Goal: Download file/media: Obtain a digital file from the website

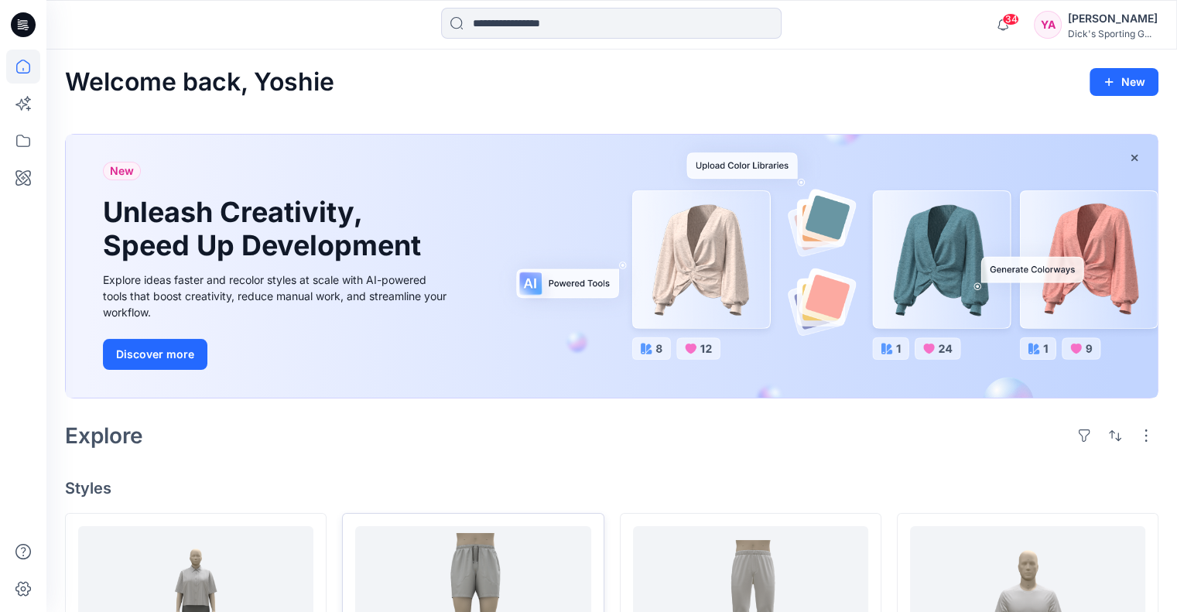
scroll to position [310, 0]
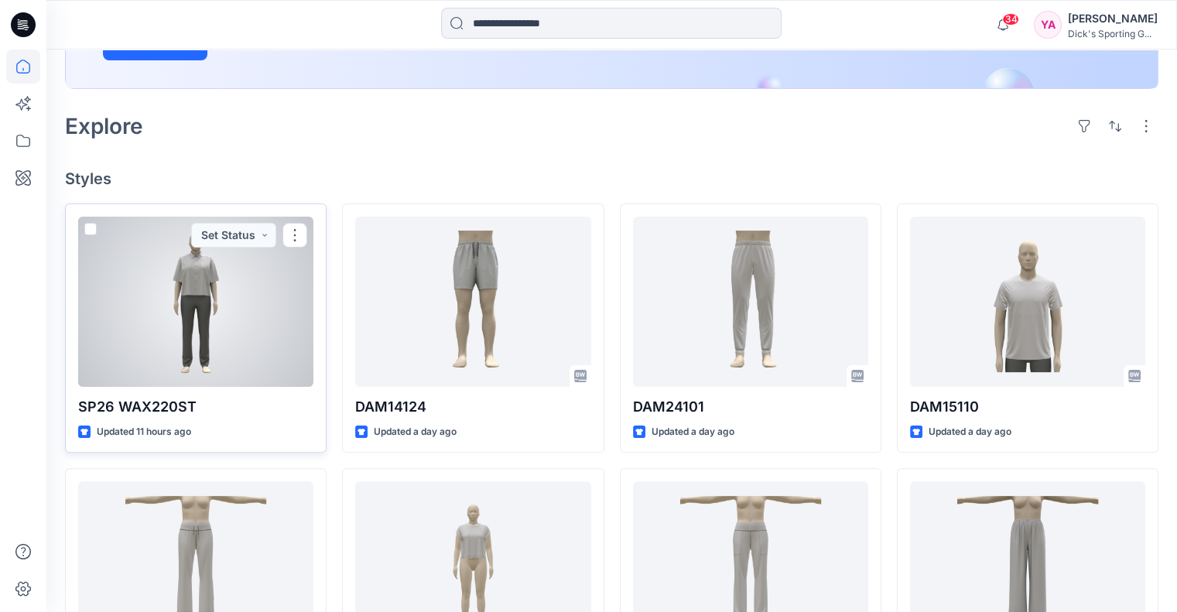
click at [277, 293] on div at bounding box center [195, 302] width 235 height 170
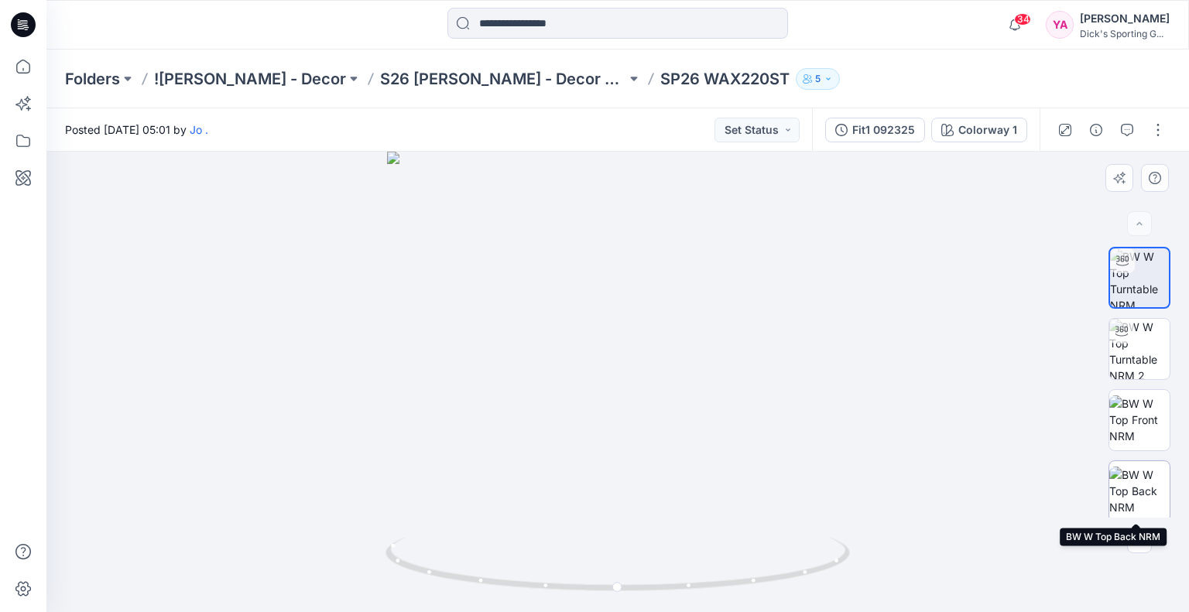
click at [1134, 489] on img at bounding box center [1139, 491] width 60 height 49
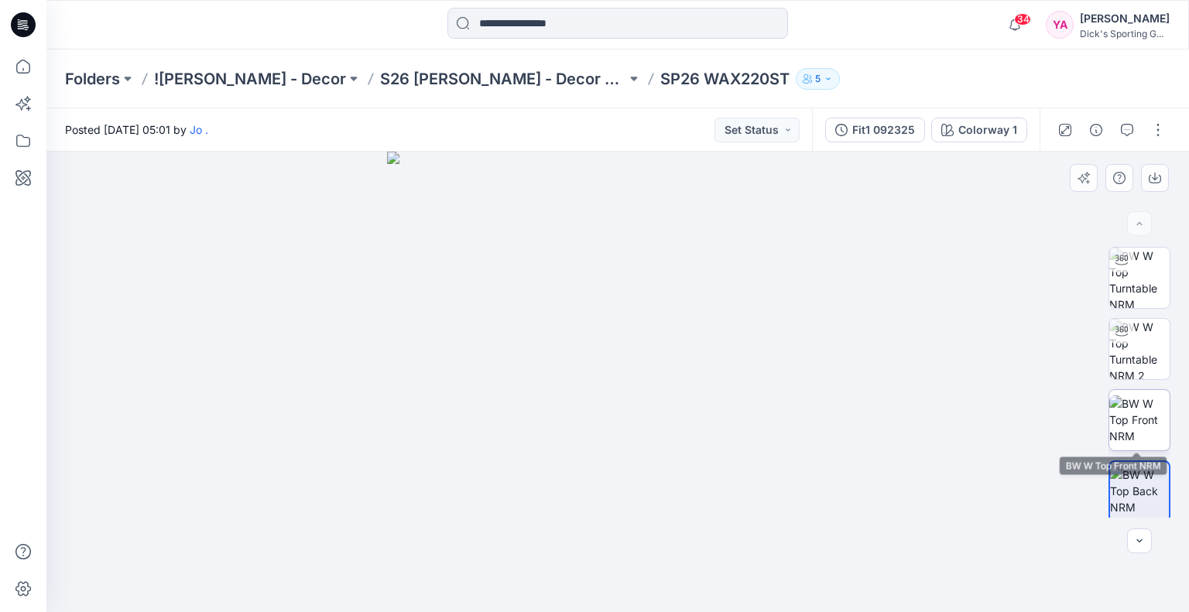
click at [1133, 413] on img at bounding box center [1139, 420] width 60 height 49
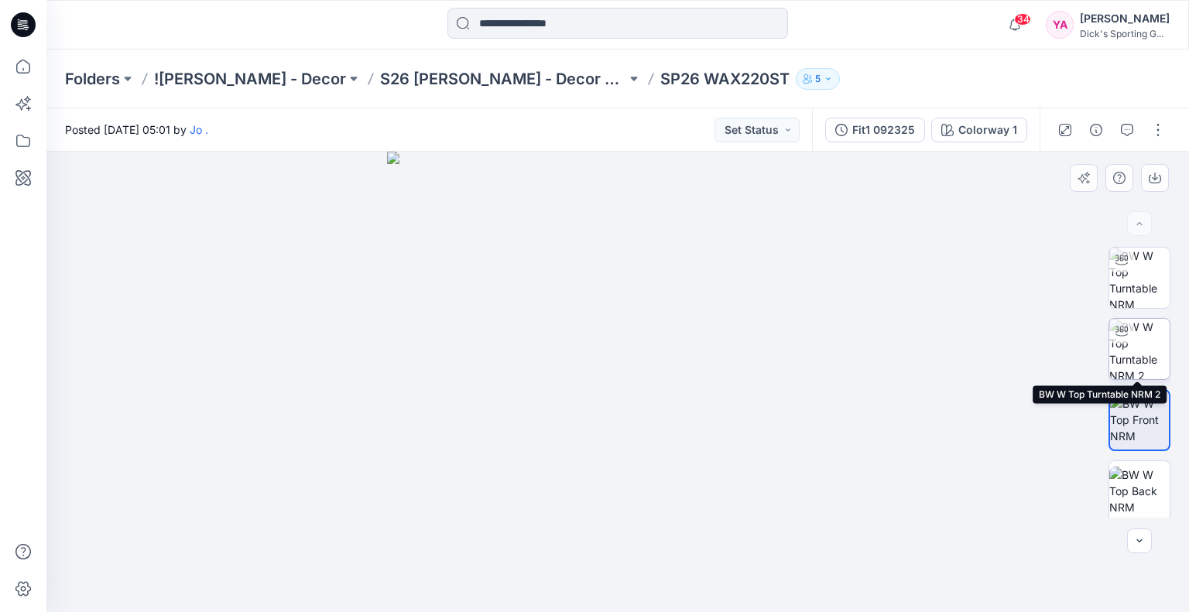
click at [1145, 350] on img at bounding box center [1139, 349] width 60 height 60
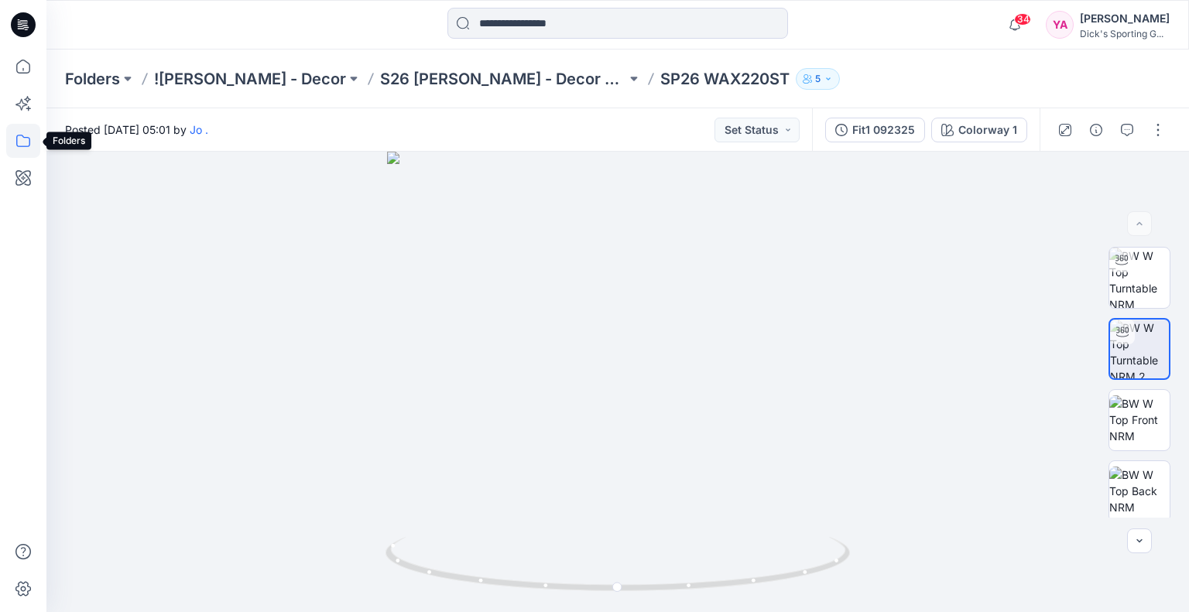
click at [21, 143] on icon at bounding box center [23, 141] width 34 height 34
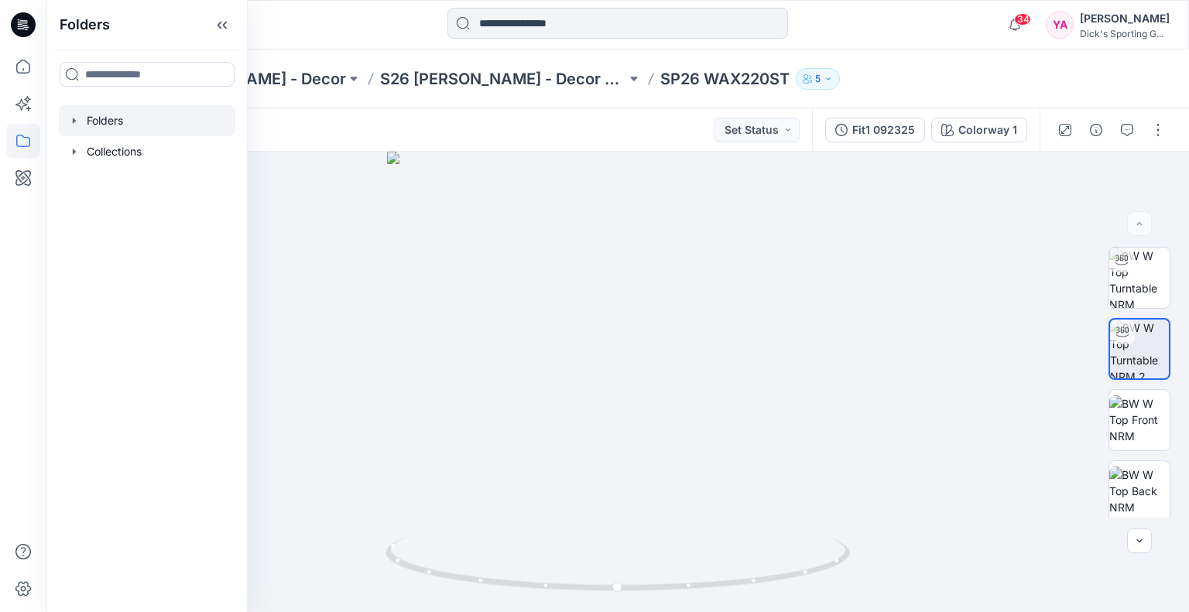
click at [124, 118] on div at bounding box center [147, 120] width 177 height 31
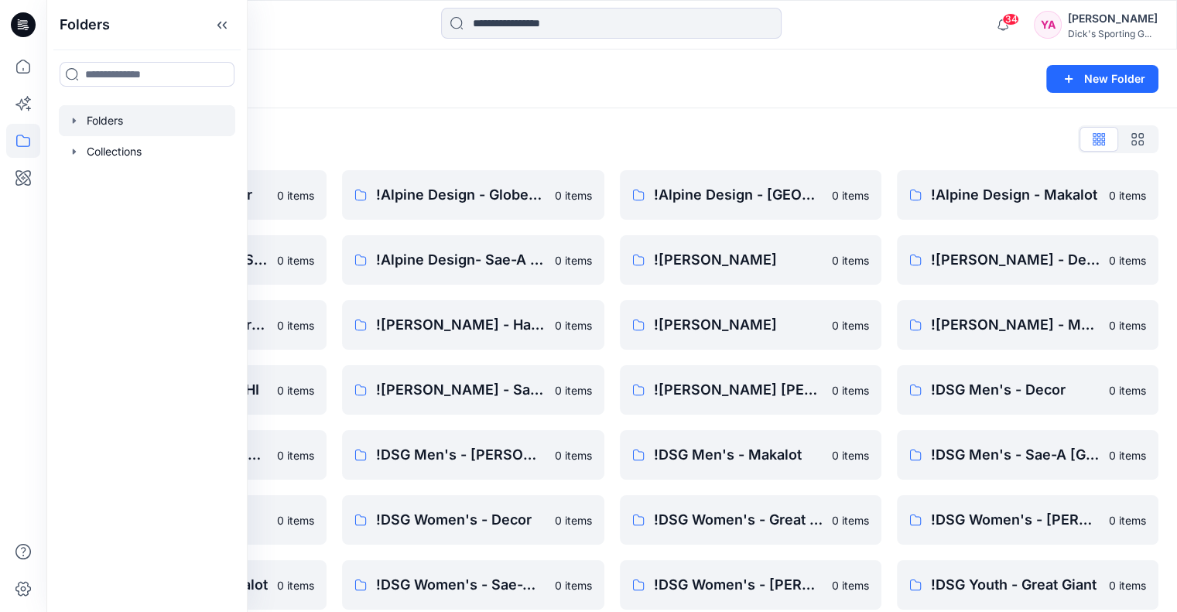
click at [926, 57] on div "Folders New Folder" at bounding box center [611, 79] width 1131 height 59
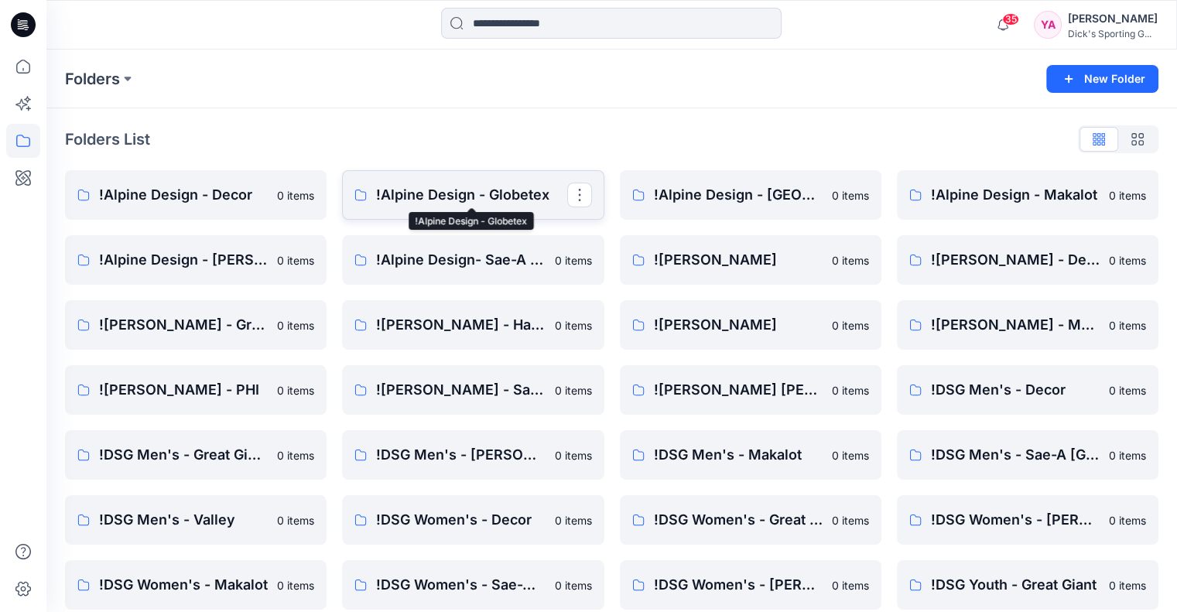
click at [427, 204] on p "!Alpine Design - Globetex" at bounding box center [471, 195] width 190 height 22
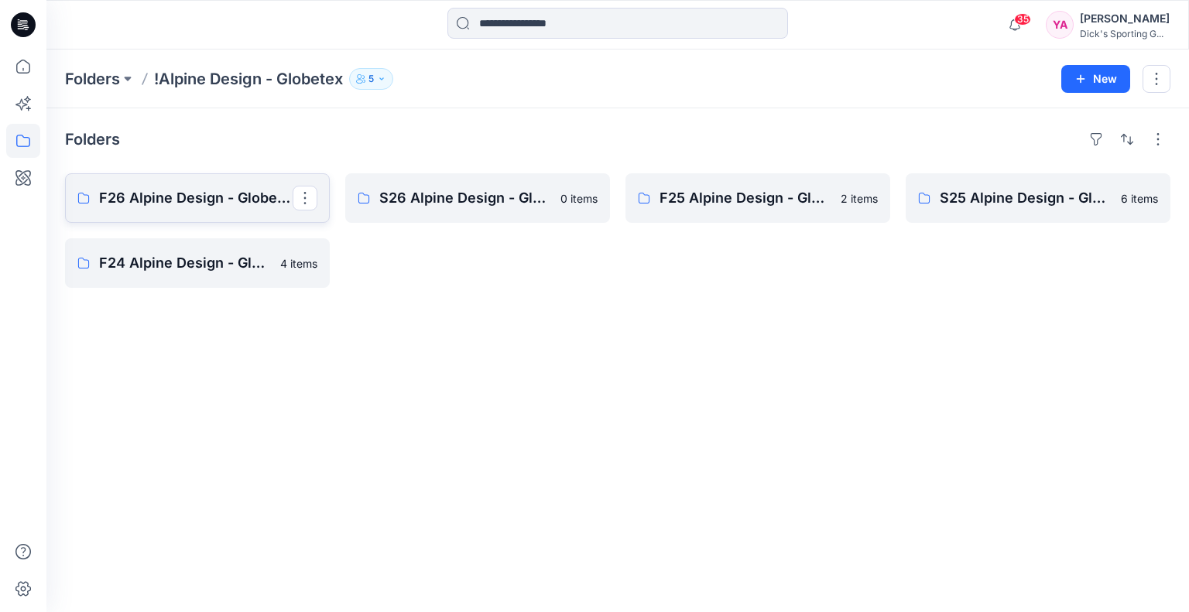
click at [235, 202] on p "F26 Alpine Design - Globetex Board" at bounding box center [196, 198] width 194 height 22
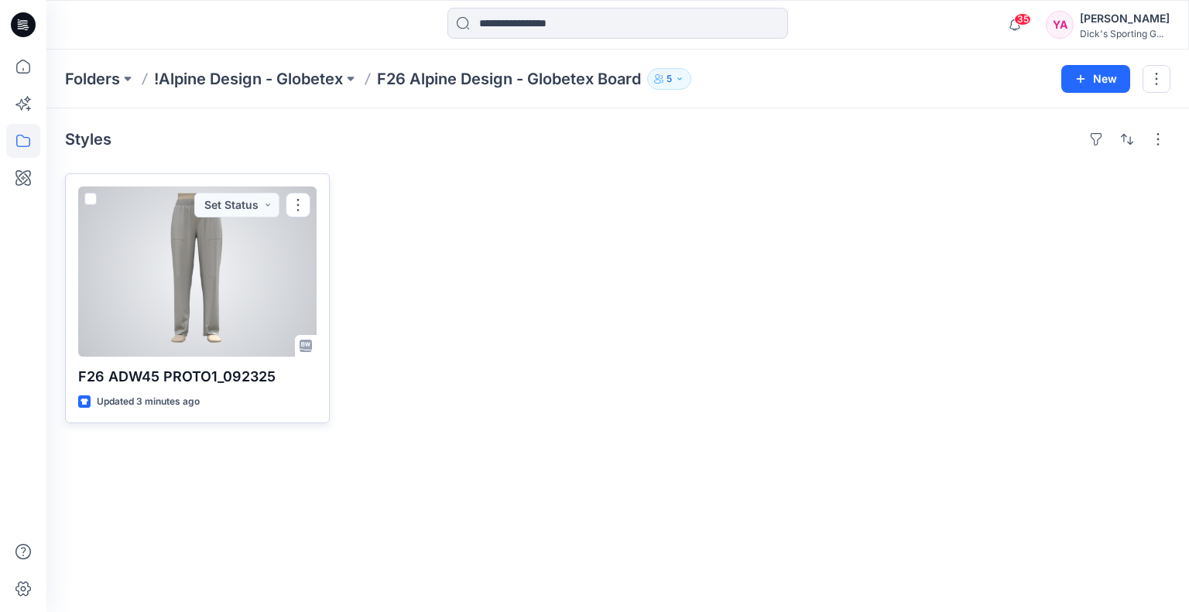
click at [254, 242] on div at bounding box center [197, 272] width 238 height 170
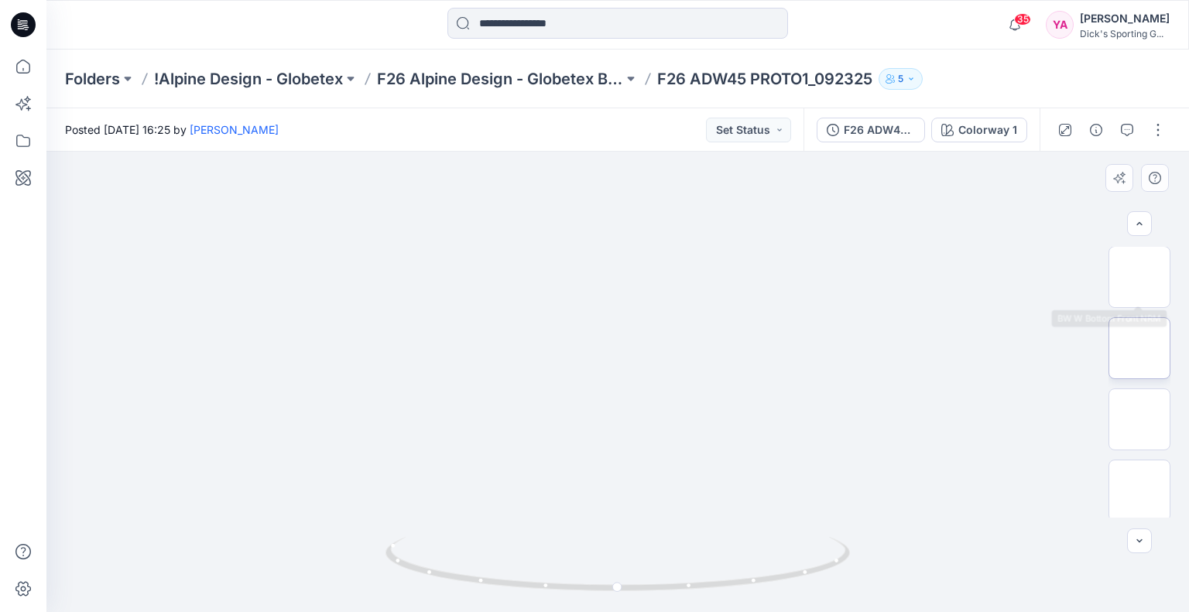
scroll to position [75, 0]
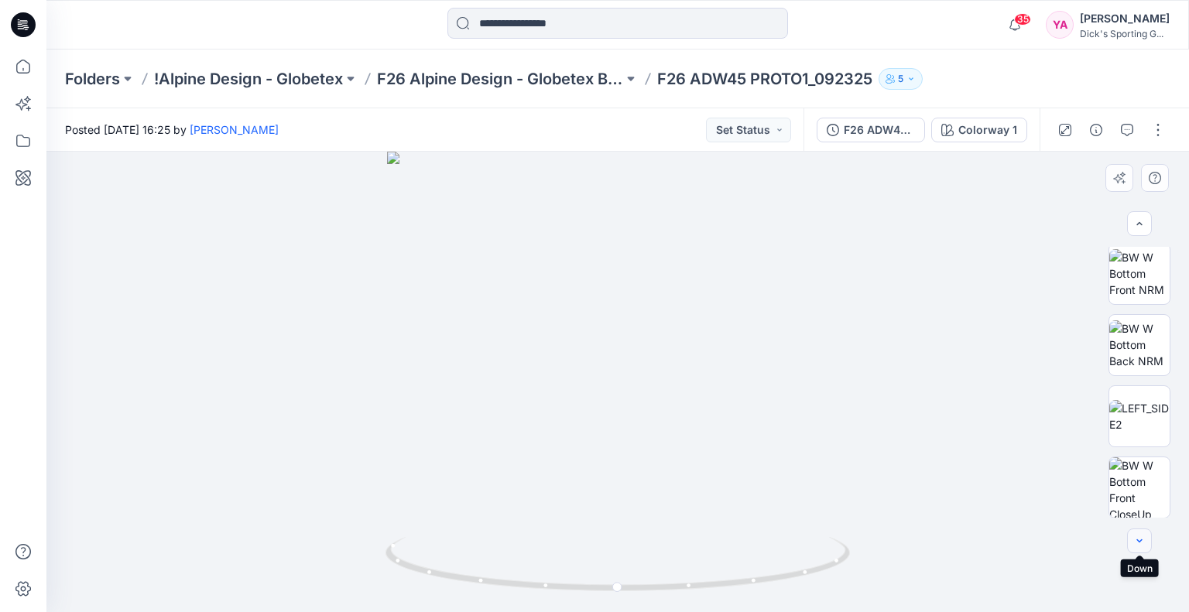
click at [1146, 540] on button "button" at bounding box center [1139, 541] width 25 height 25
click at [856, 125] on div "F26 ADW45 PROTO1_092325" at bounding box center [879, 130] width 71 height 17
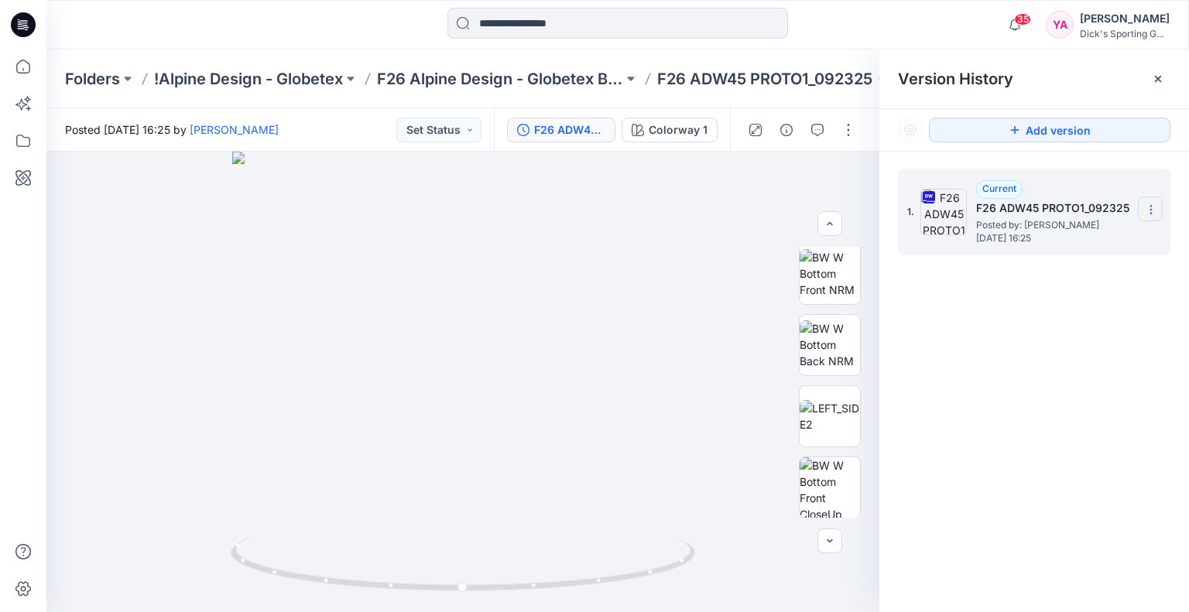
click at [1150, 211] on icon at bounding box center [1151, 210] width 12 height 12
click at [1099, 242] on span "Download Source BW File" at bounding box center [1073, 240] width 130 height 19
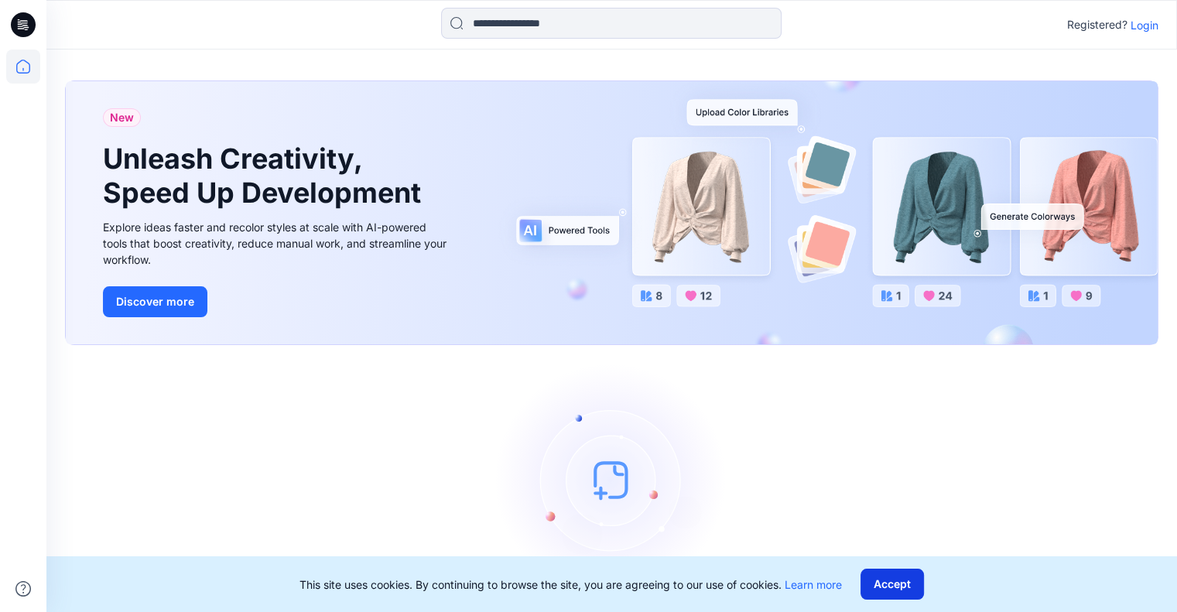
click at [887, 588] on button "Accept" at bounding box center [892, 584] width 63 height 31
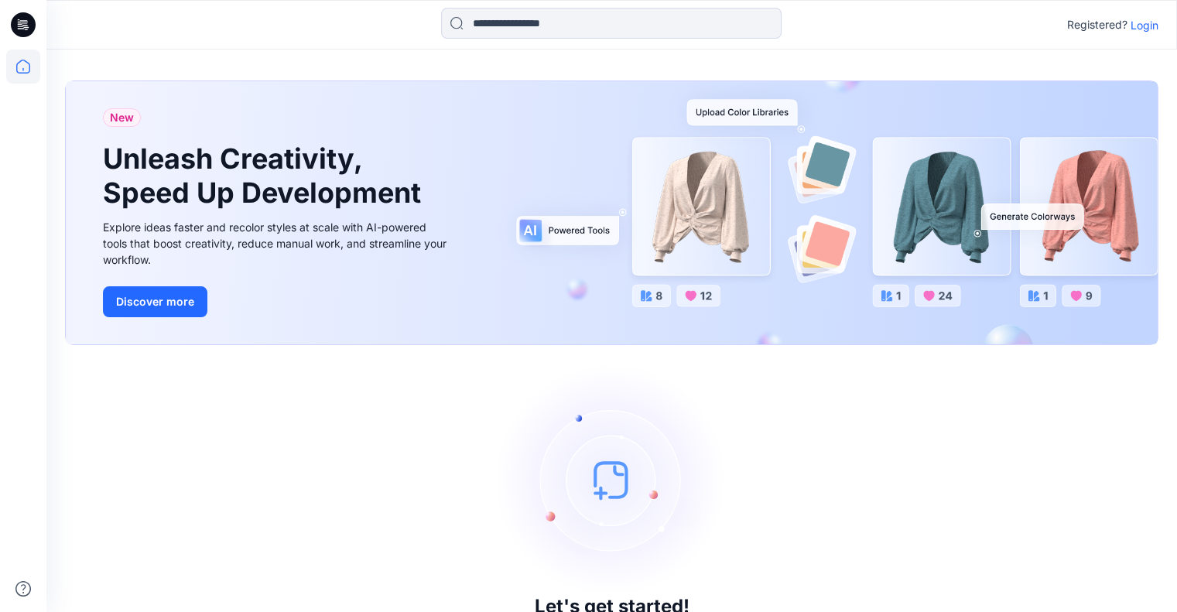
click at [855, 21] on div at bounding box center [611, 25] width 565 height 34
click at [27, 66] on icon at bounding box center [23, 67] width 34 height 34
click at [1154, 21] on p "Login" at bounding box center [1145, 25] width 28 height 16
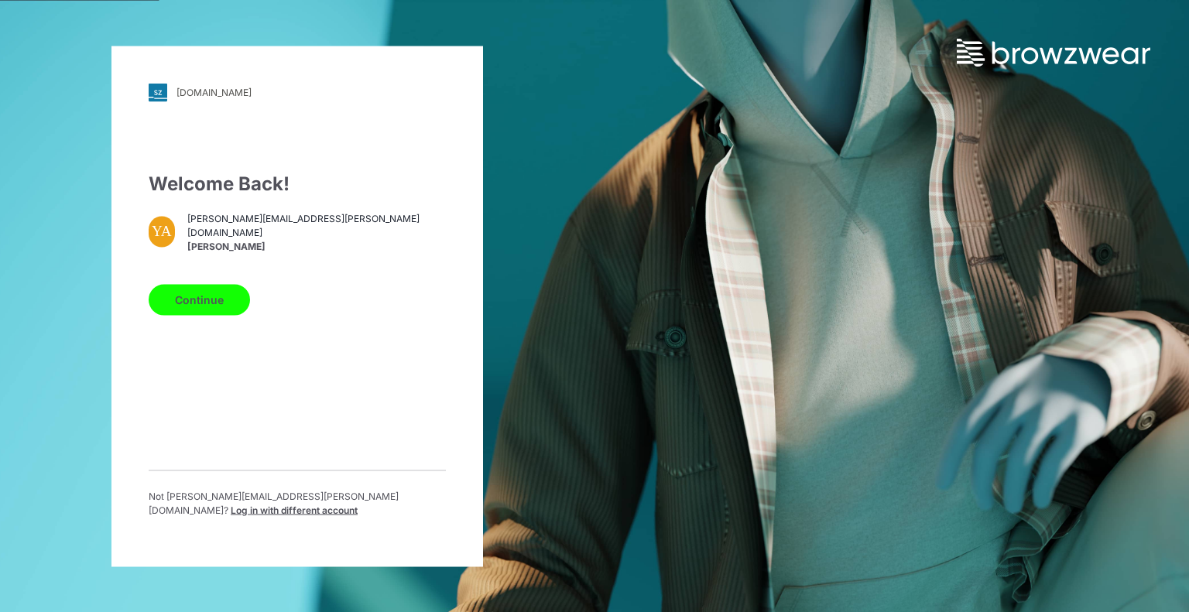
click at [236, 303] on button "Continue" at bounding box center [199, 299] width 101 height 31
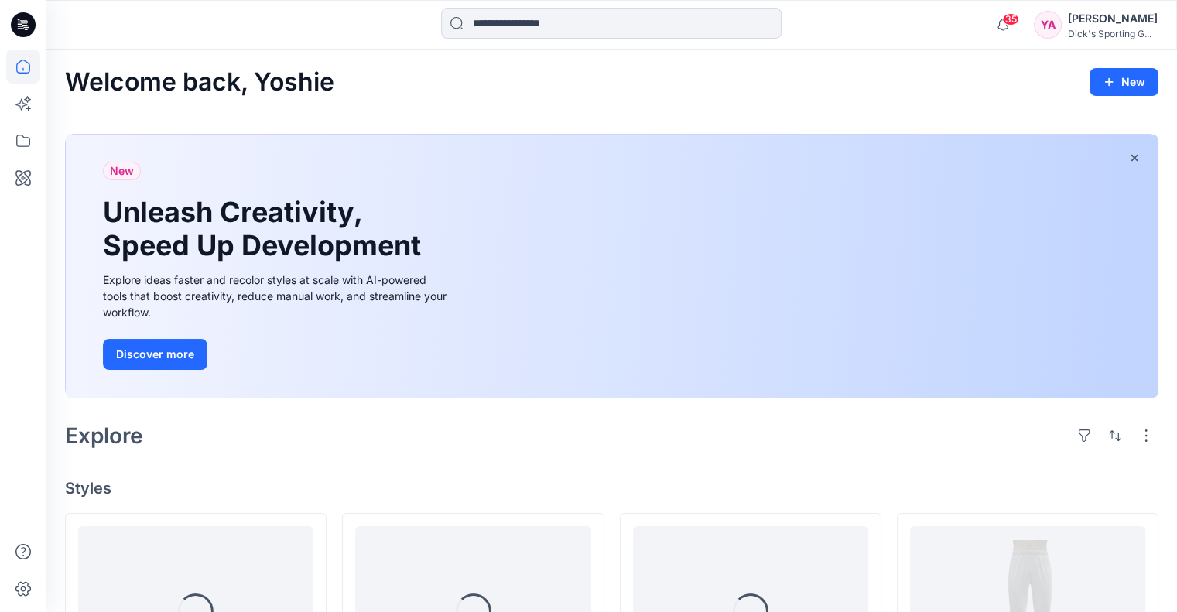
click at [950, 87] on div "Welcome back, Yoshie New" at bounding box center [612, 82] width 1094 height 29
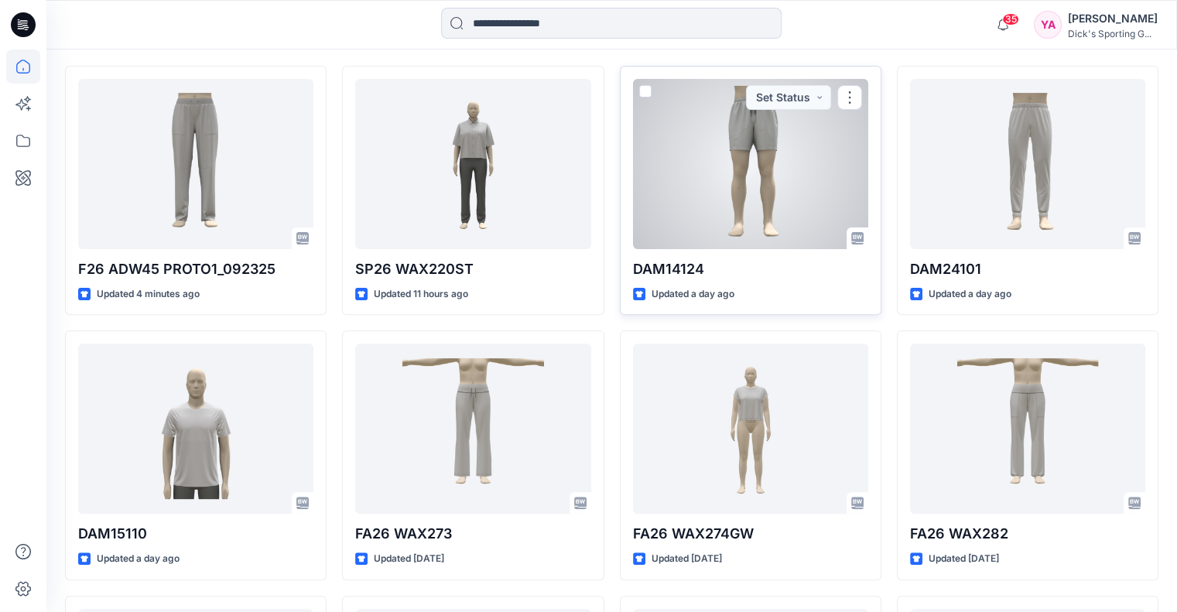
scroll to position [464, 0]
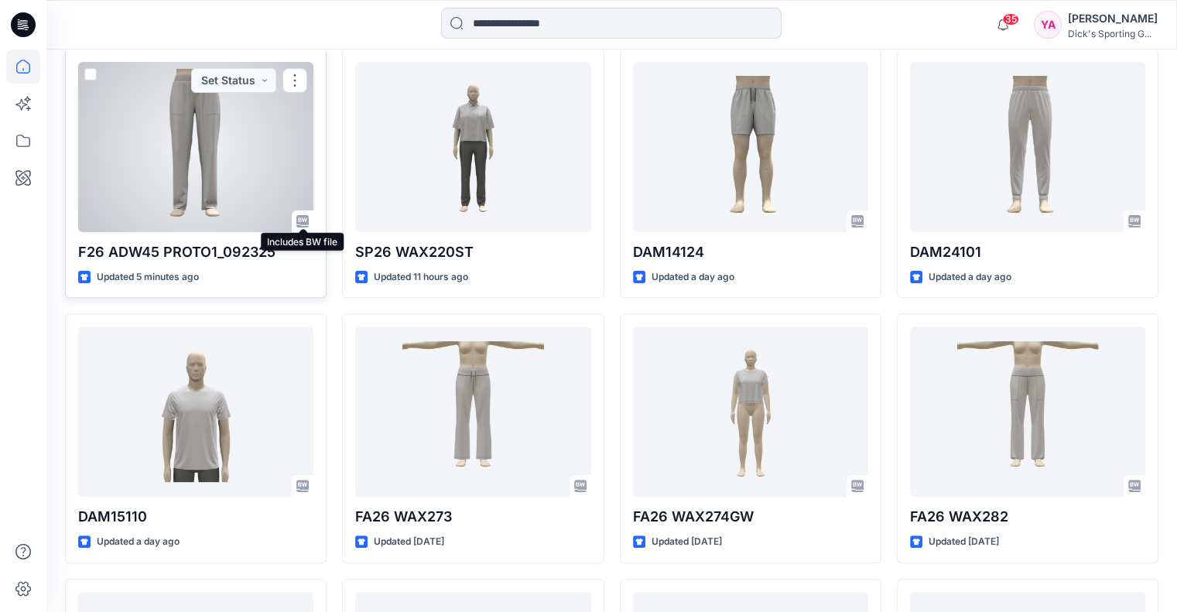
click at [300, 219] on icon at bounding box center [302, 221] width 12 height 12
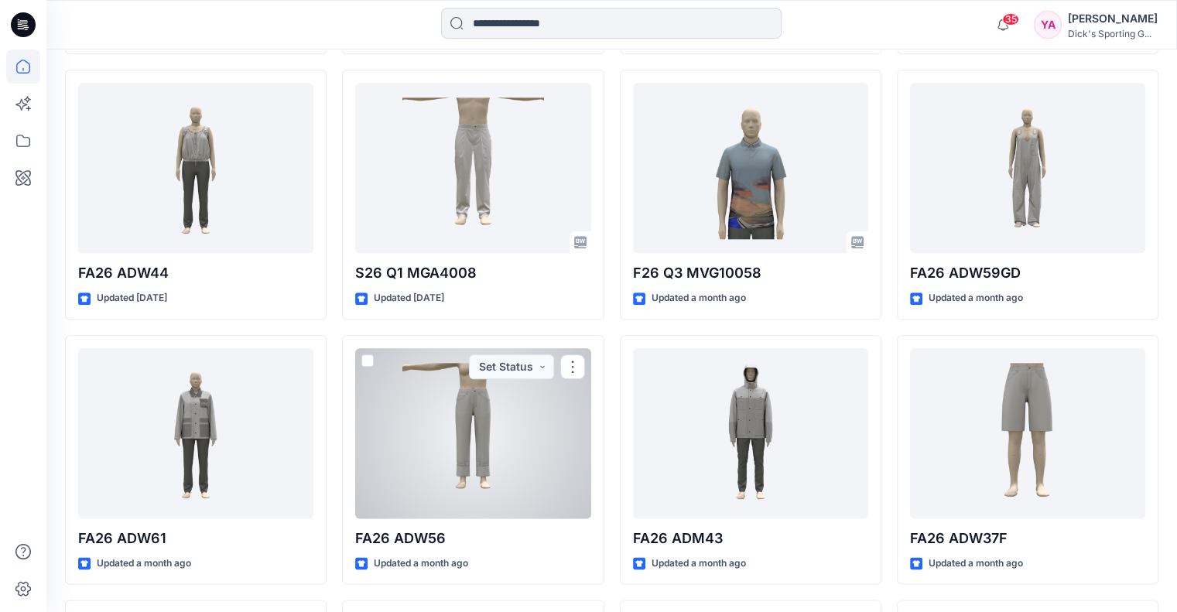
scroll to position [1924, 0]
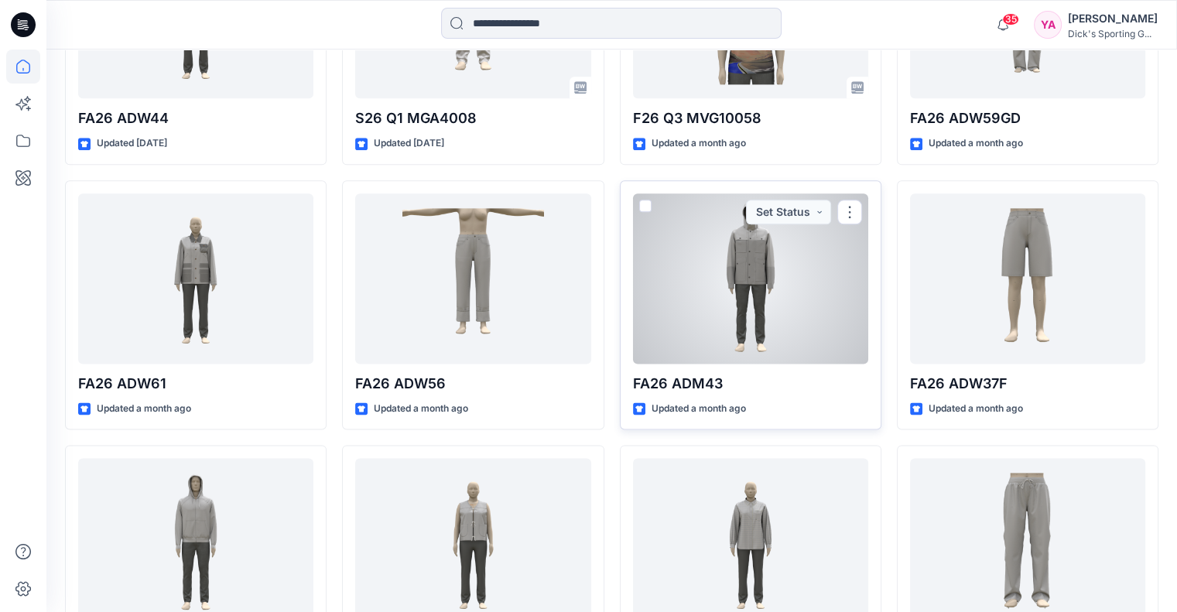
click at [724, 338] on div at bounding box center [750, 279] width 235 height 170
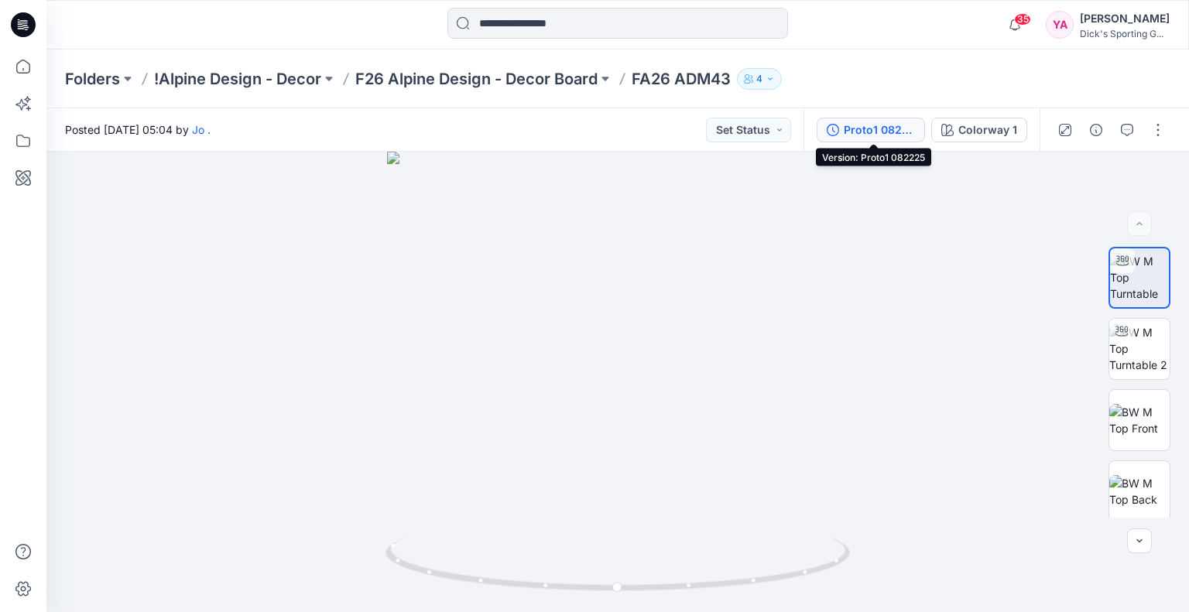
click at [864, 132] on div "Proto1 082225" at bounding box center [879, 130] width 71 height 17
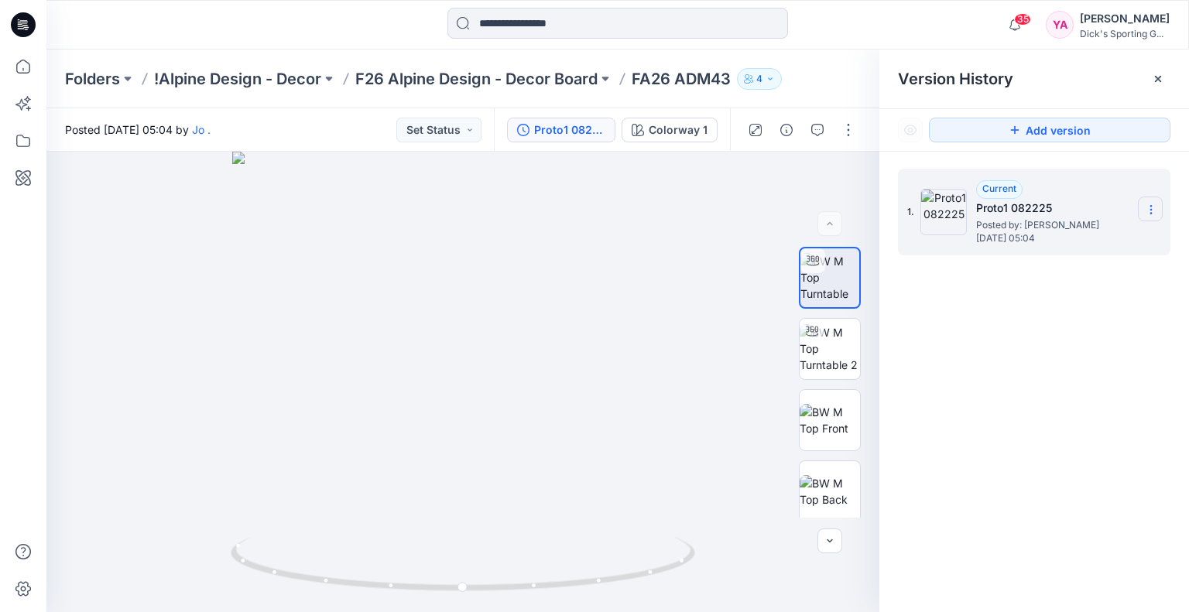
click at [1149, 207] on icon at bounding box center [1151, 210] width 12 height 12
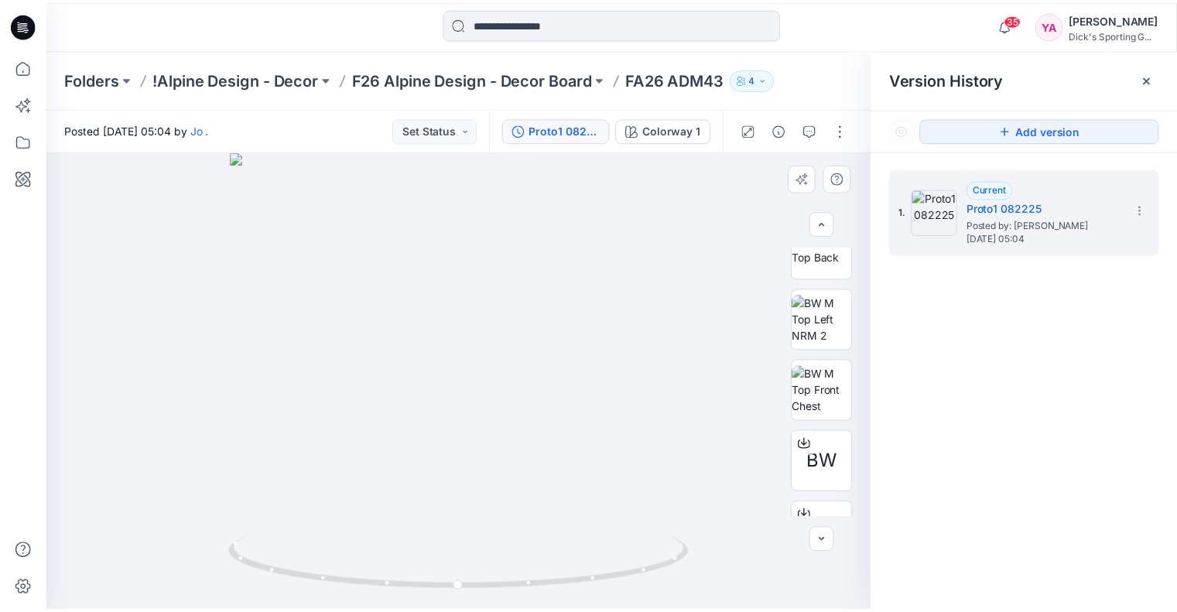
scroll to position [289, 0]
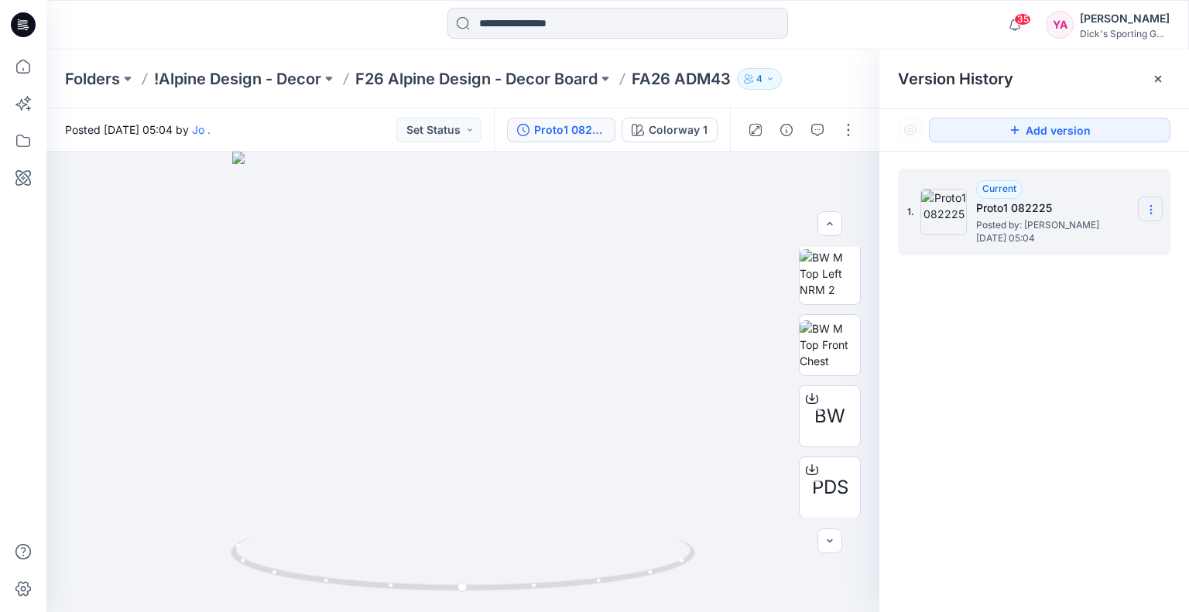
click at [1147, 211] on icon at bounding box center [1151, 210] width 12 height 12
click at [21, 28] on icon at bounding box center [23, 24] width 25 height 25
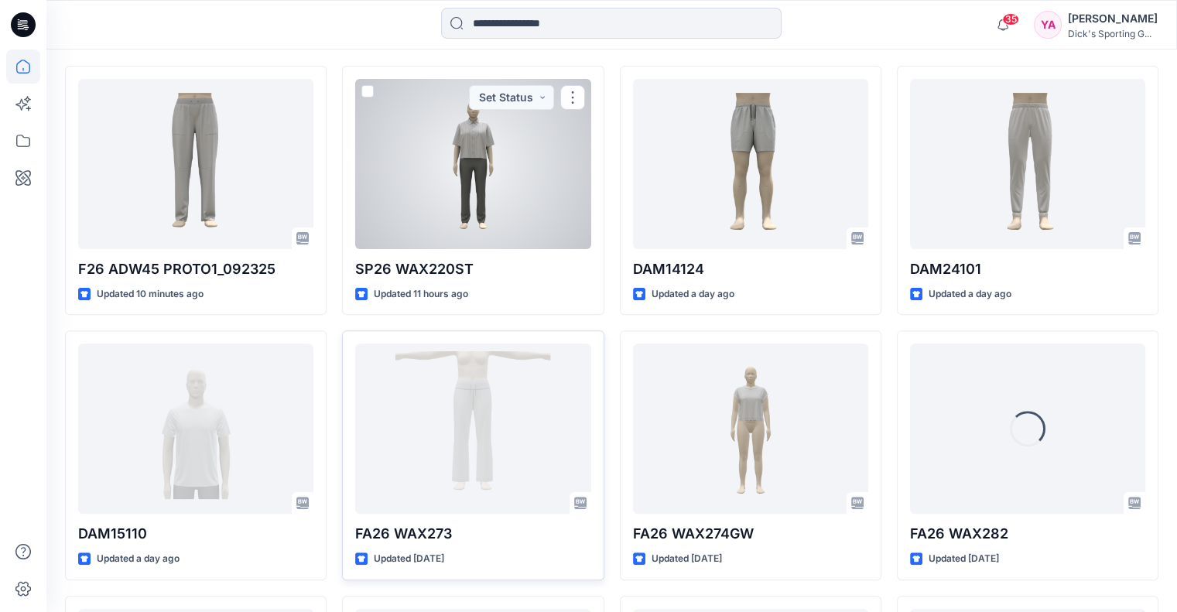
scroll to position [464, 0]
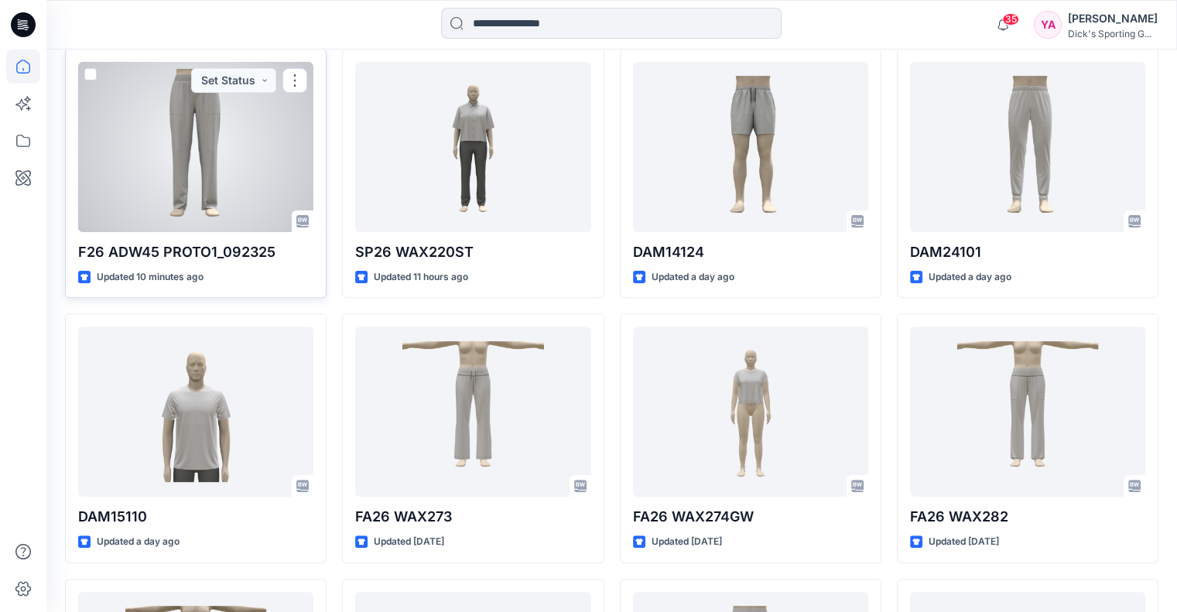
click at [289, 122] on div at bounding box center [195, 147] width 235 height 170
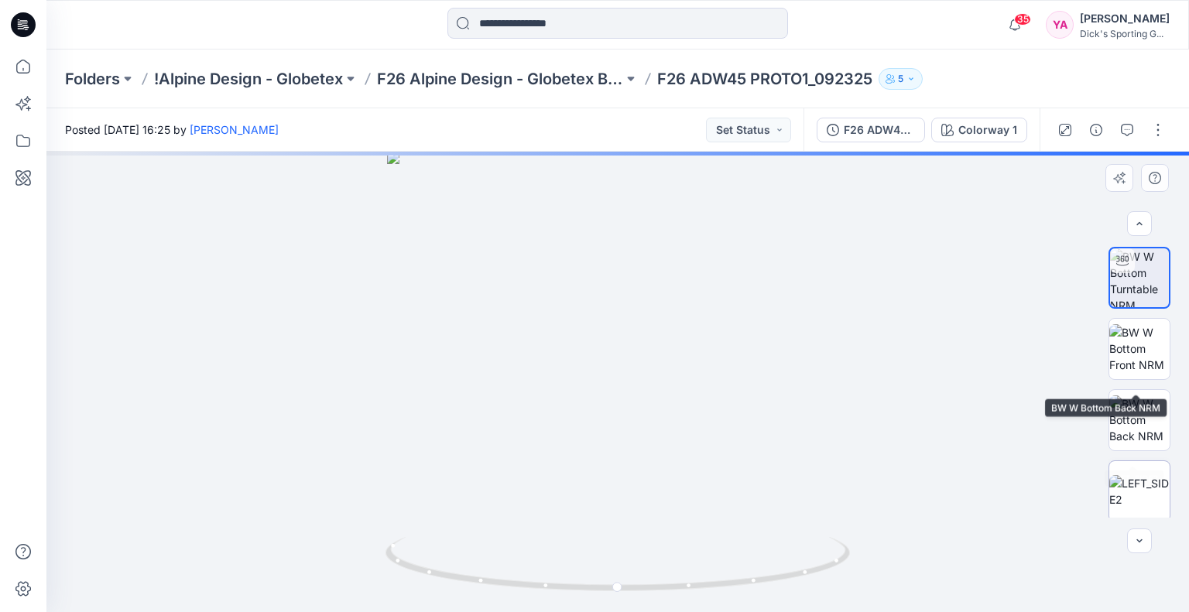
scroll to position [75, 0]
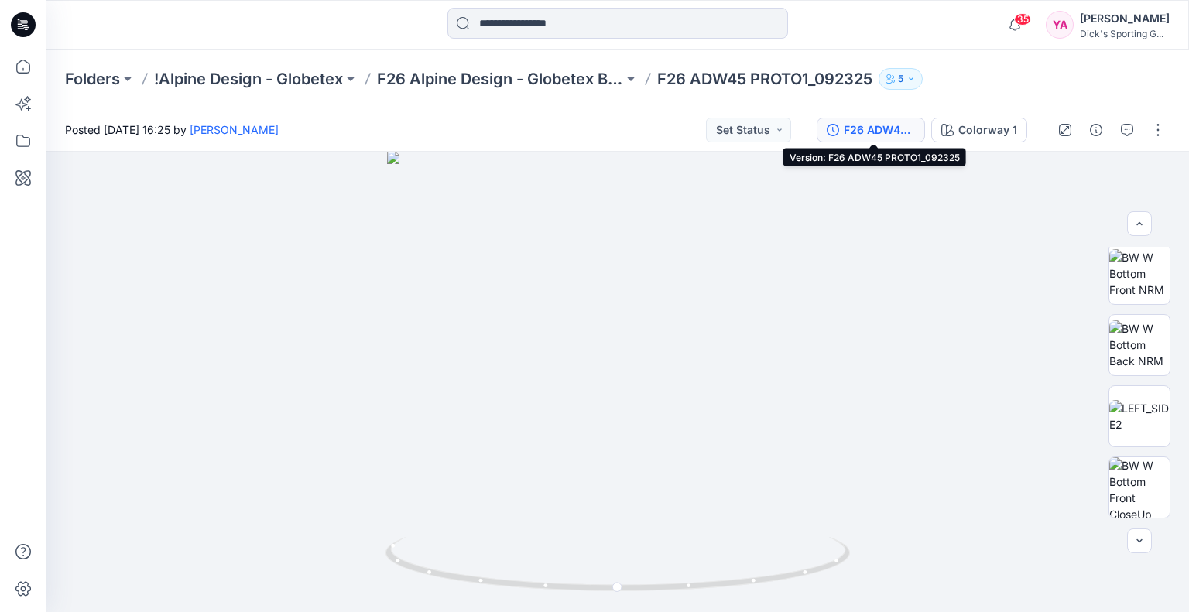
click at [895, 126] on div "F26 ADW45 PROTO1_092325" at bounding box center [879, 130] width 71 height 17
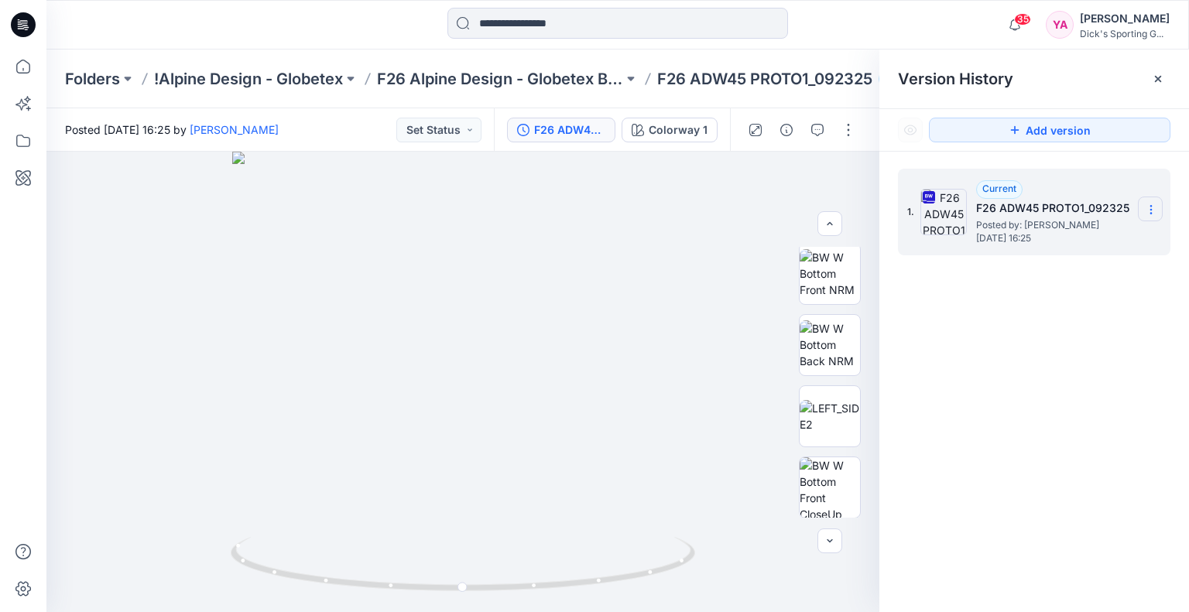
click at [1149, 208] on icon at bounding box center [1151, 210] width 12 height 12
click at [1066, 245] on span "Download Source BW File" at bounding box center [1073, 240] width 130 height 19
drag, startPoint x: 524, startPoint y: 227, endPoint x: 535, endPoint y: 296, distance: 69.7
click at [535, 296] on div at bounding box center [462, 382] width 833 height 461
drag, startPoint x: 463, startPoint y: 215, endPoint x: 464, endPoint y: 237, distance: 21.7
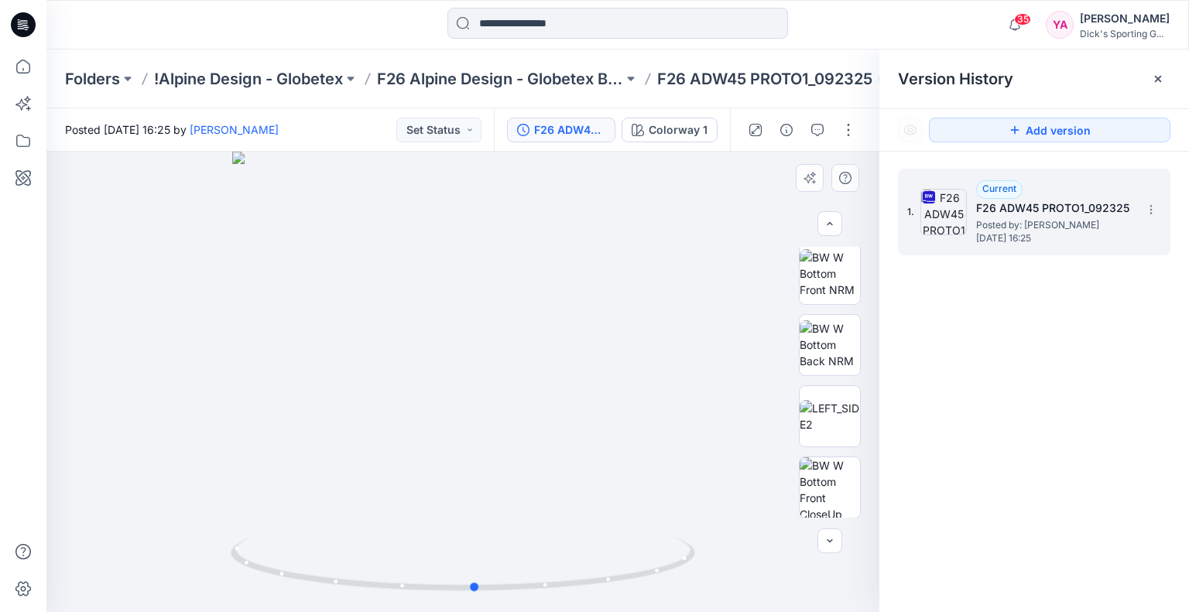
click at [464, 237] on div at bounding box center [462, 382] width 833 height 461
click at [529, 218] on div at bounding box center [462, 382] width 833 height 461
